Goal: Task Accomplishment & Management: Manage account settings

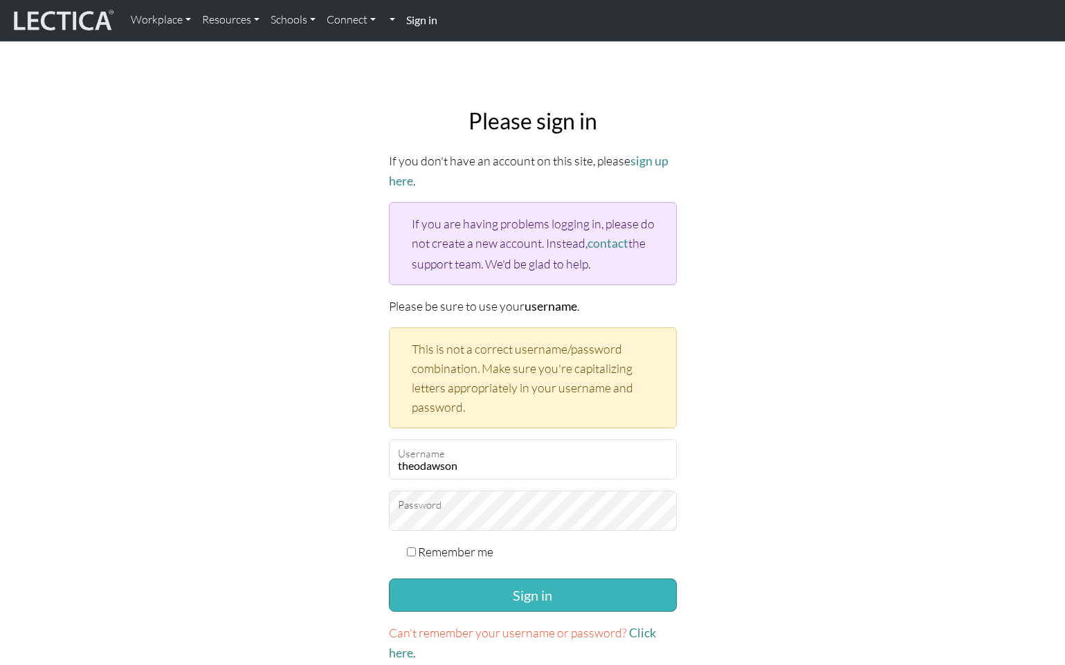
click at [500, 588] on button "Sign in" at bounding box center [533, 595] width 288 height 33
click at [310, 473] on div "Please sign in If you don't have an account on this site, please sign up here .…" at bounding box center [533, 385] width 914 height 577
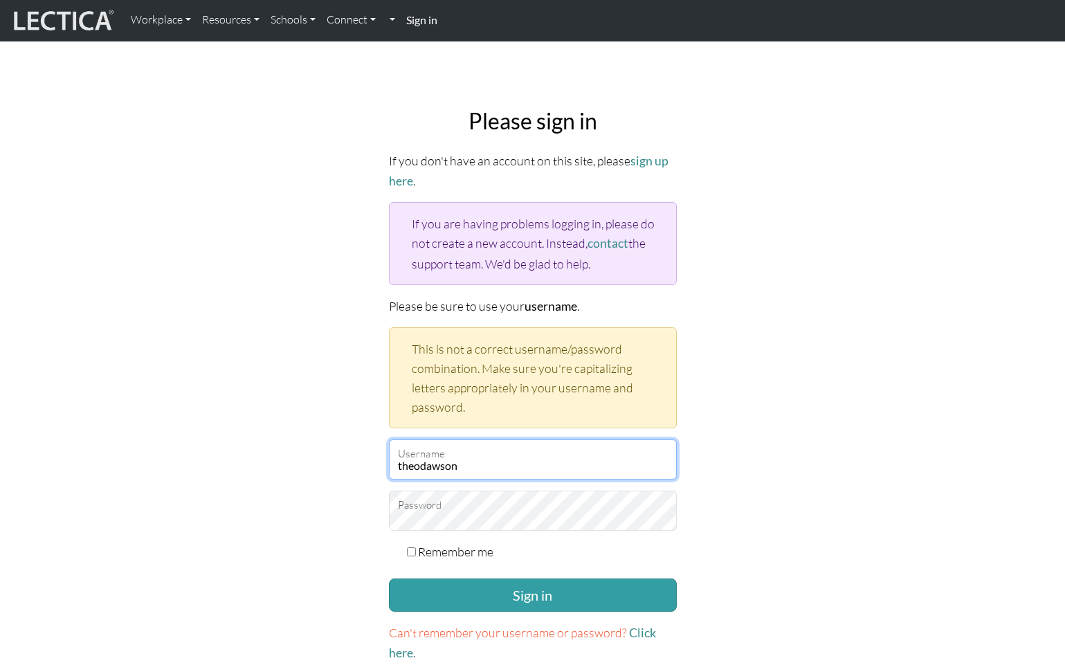
click at [433, 462] on input "theodawson" at bounding box center [533, 460] width 288 height 40
drag, startPoint x: 483, startPoint y: 464, endPoint x: 321, endPoint y: 458, distance: 162.1
click at [321, 458] on div "Please sign in If you don't have an account on this site, please sign up here .…" at bounding box center [533, 385] width 914 height 577
click at [431, 457] on input "theodawson" at bounding box center [533, 460] width 288 height 40
drag, startPoint x: 483, startPoint y: 461, endPoint x: 392, endPoint y: 456, distance: 90.8
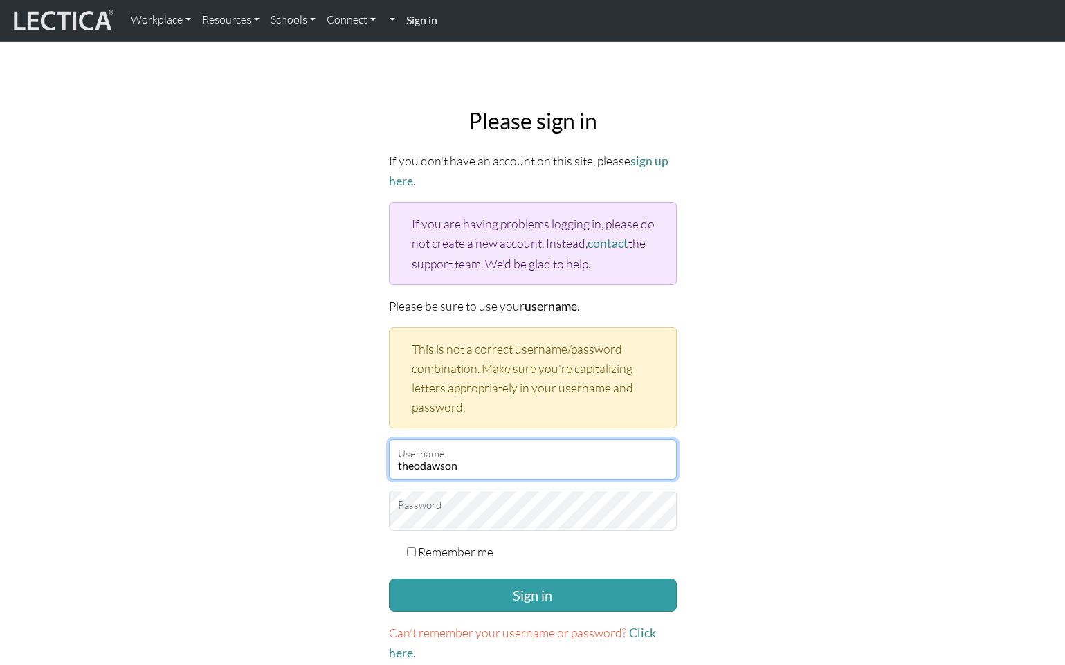
click at [392, 456] on input "theodawson" at bounding box center [533, 460] width 288 height 40
paste input "mindlogteacher"
drag, startPoint x: 508, startPoint y: 456, endPoint x: 363, endPoint y: 457, distance: 144.7
click at [363, 457] on div "Please sign in If you don't have an account on this site, please sign up here .…" at bounding box center [533, 385] width 914 height 577
paste input "5thstudent"
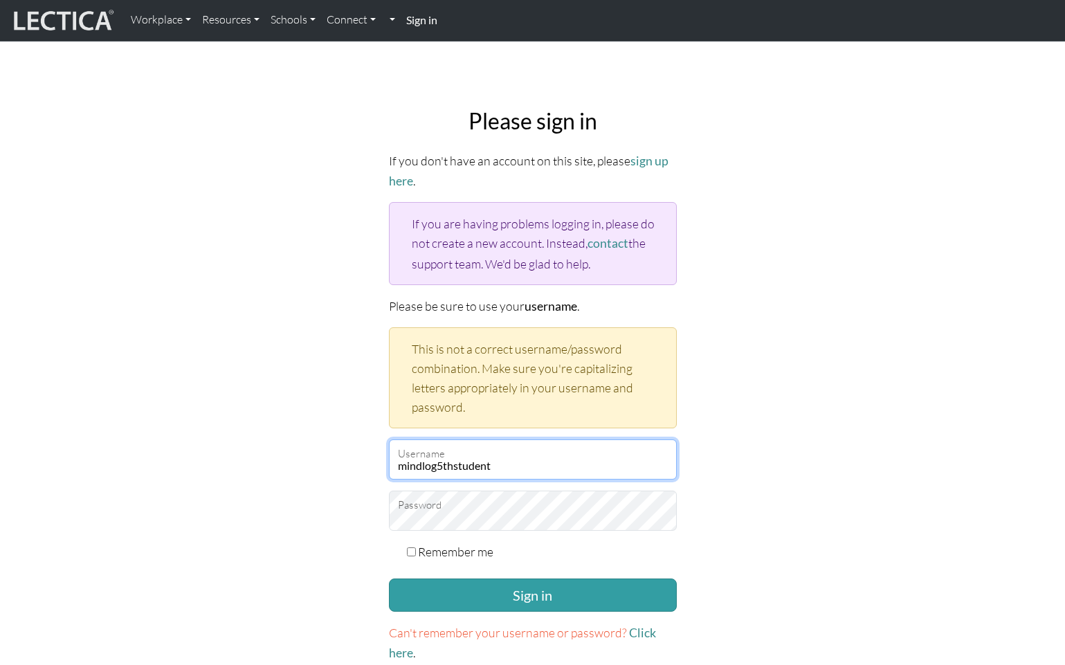
type input "mindlog5thstudent"
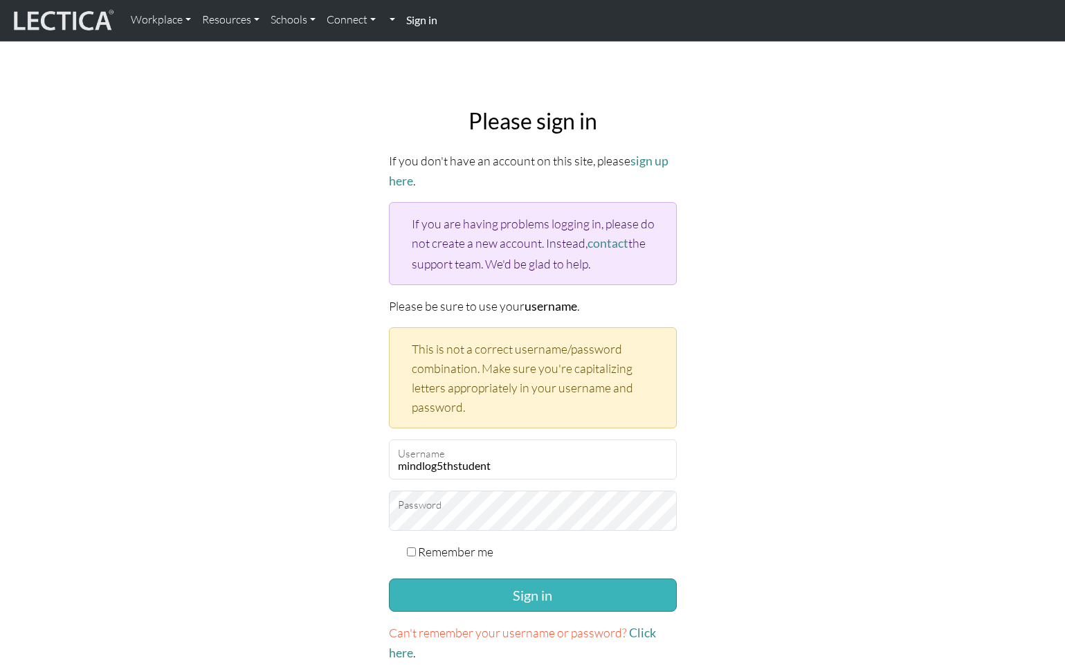
click at [539, 588] on button "Sign in" at bounding box center [533, 595] width 288 height 33
